Goal: Information Seeking & Learning: Learn about a topic

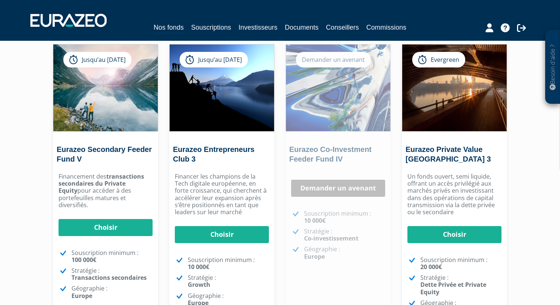
scroll to position [81, 0]
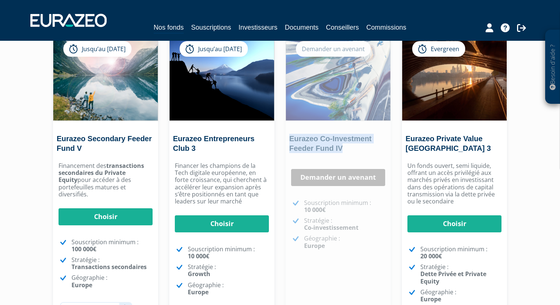
drag, startPoint x: 347, startPoint y: 150, endPoint x: 289, endPoint y: 140, distance: 58.8
click at [289, 140] on h2 "Eurazeo Co-Investment Feeder Fund IV" at bounding box center [337, 145] width 96 height 23
copy link "Eurazeo Co-Investment Feeder Fund IV"
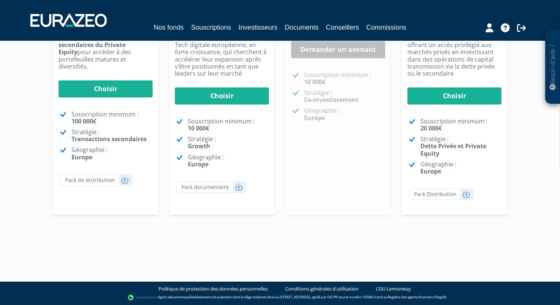
scroll to position [0, 0]
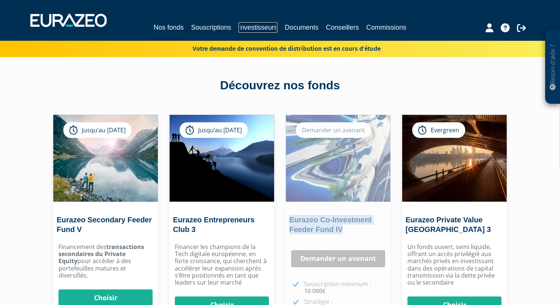
click at [271, 29] on link "Investisseurs" at bounding box center [257, 27] width 39 height 10
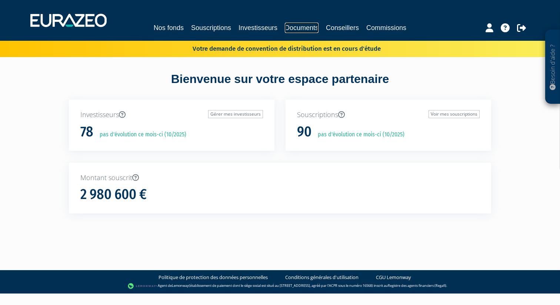
click at [303, 25] on link "Documents" at bounding box center [302, 28] width 34 height 10
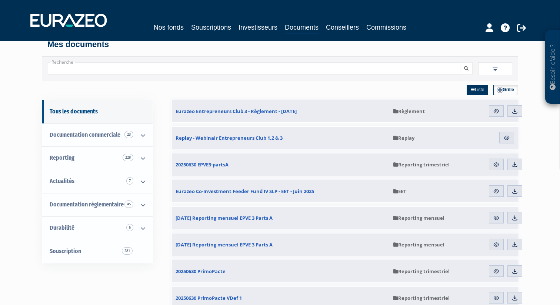
scroll to position [31, 0]
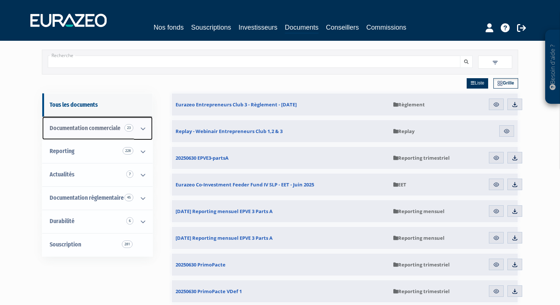
click at [109, 127] on span "Documentation commerciale 23" at bounding box center [85, 127] width 71 height 7
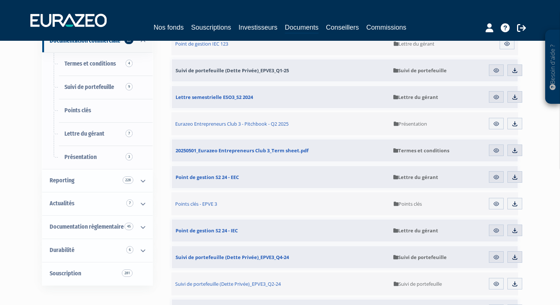
scroll to position [102, 0]
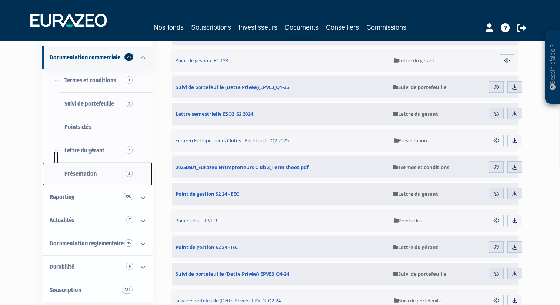
click at [82, 172] on span "Présentation 3" at bounding box center [80, 173] width 32 height 7
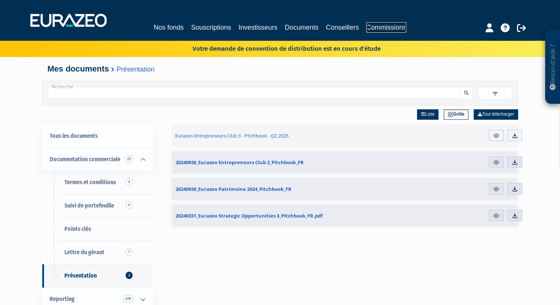
click at [382, 26] on link "Commissions" at bounding box center [386, 27] width 40 height 10
